Goal: Task Accomplishment & Management: Use online tool/utility

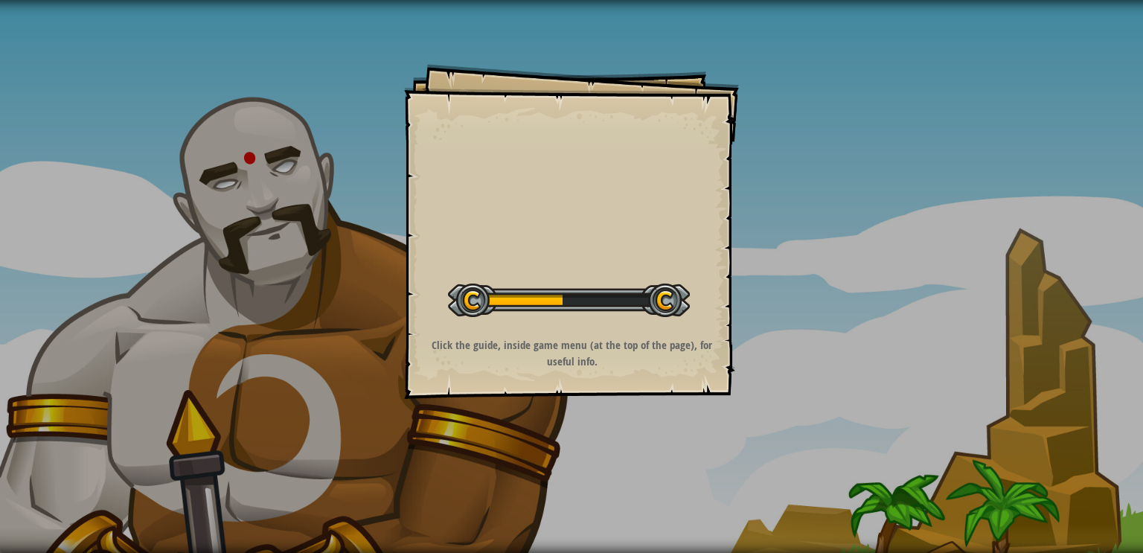
click at [520, 189] on div "Goals Start Level Error loading from server. Try refreshing the page. You'll ne…" at bounding box center [571, 231] width 335 height 335
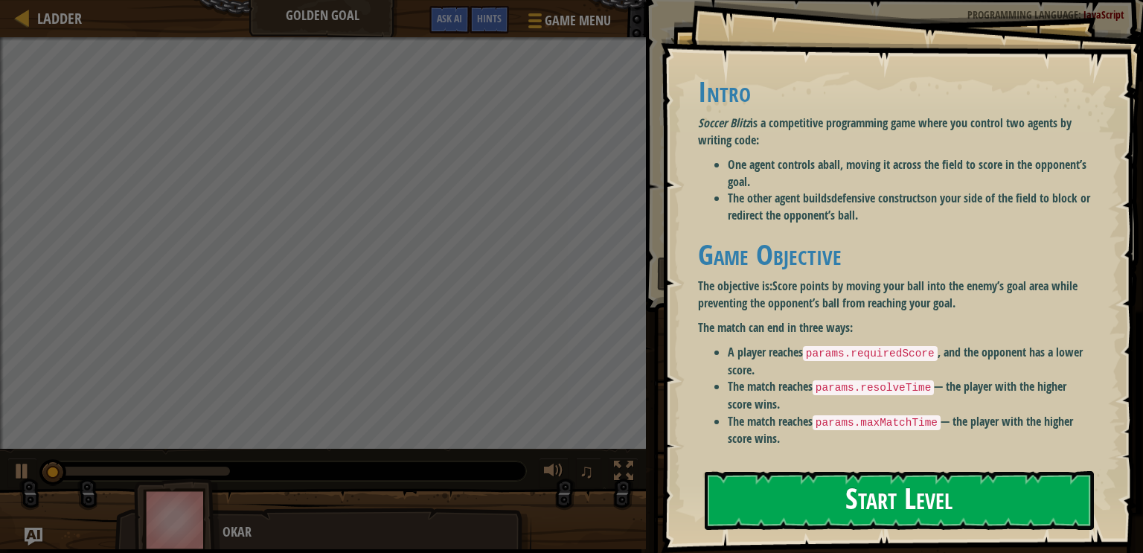
click at [870, 488] on button "Start Level" at bounding box center [899, 500] width 389 height 59
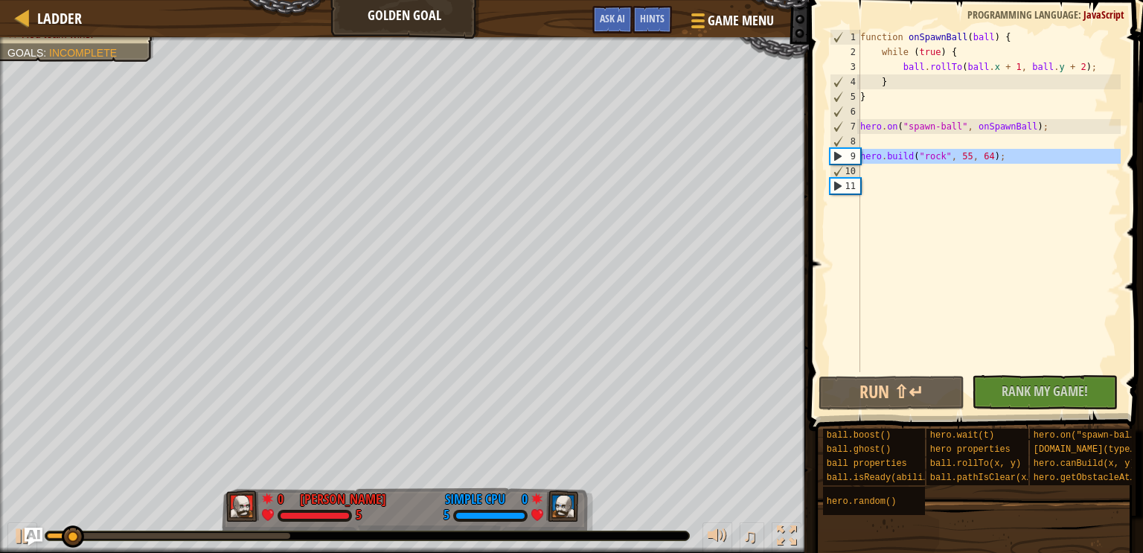
click at [846, 153] on div "9" at bounding box center [846, 156] width 30 height 15
click at [843, 151] on div "9" at bounding box center [846, 156] width 30 height 15
type textarea "[DOMAIN_NAME]("rock", 55, 64);"
click at [843, 185] on div "11" at bounding box center [846, 186] width 30 height 15
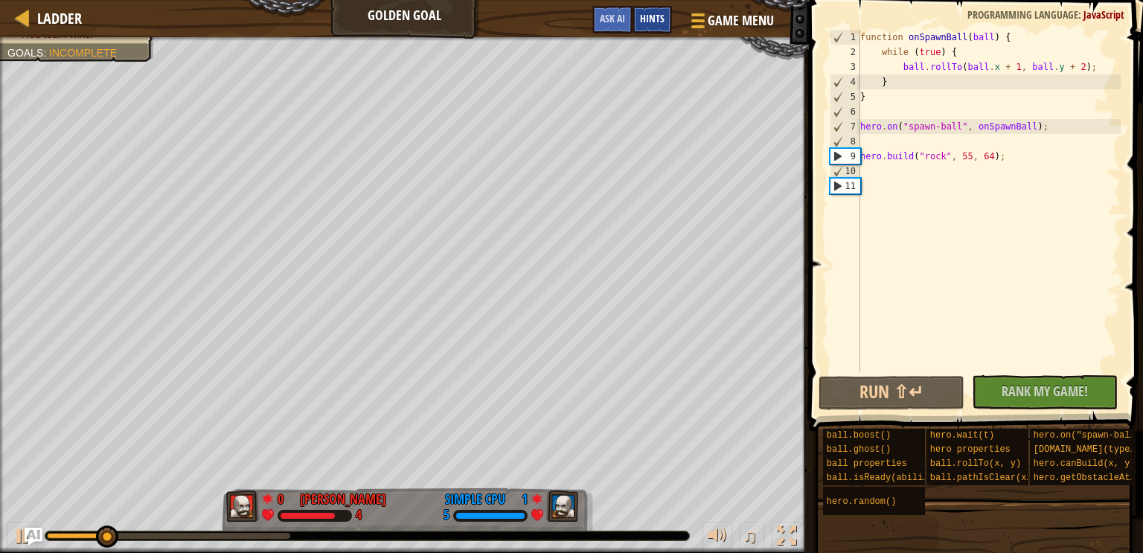
click at [652, 21] on span "Hints" at bounding box center [652, 18] width 25 height 14
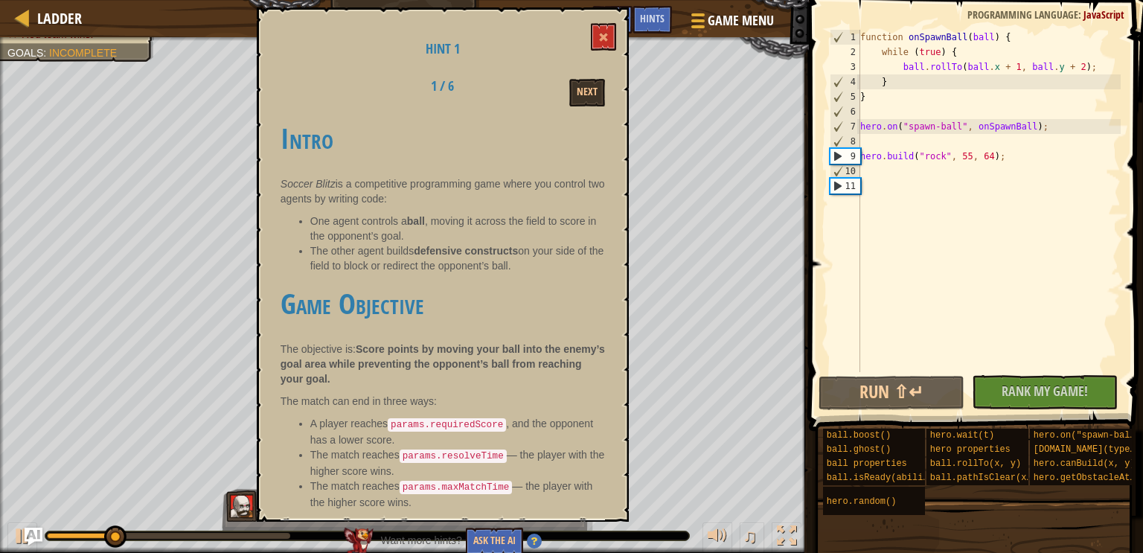
scroll to position [7, 0]
click at [573, 91] on button "Next" at bounding box center [587, 93] width 36 height 28
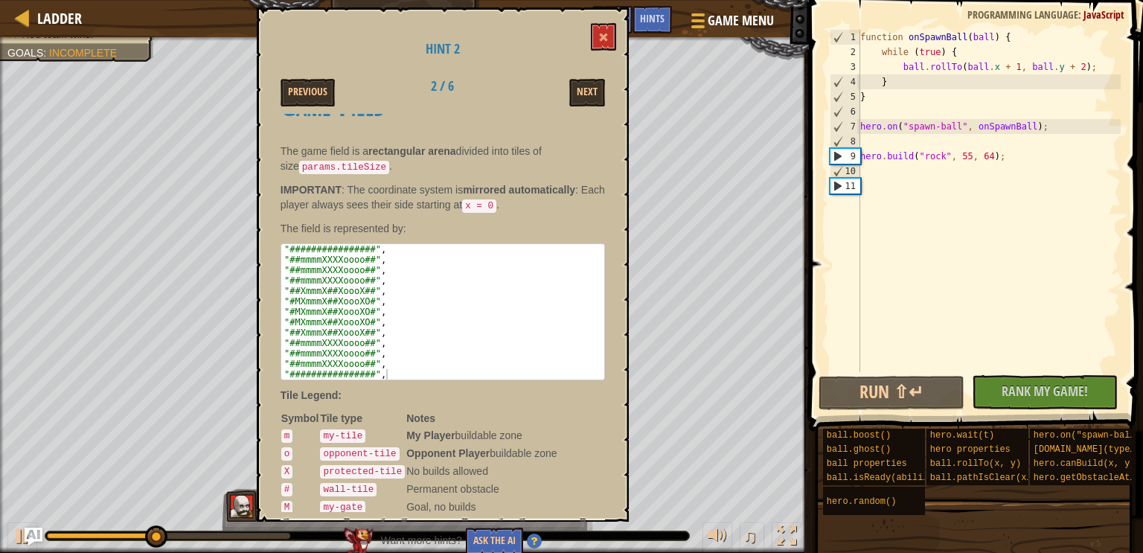
scroll to position [0, 0]
